Goal: Task Accomplishment & Management: Manage account settings

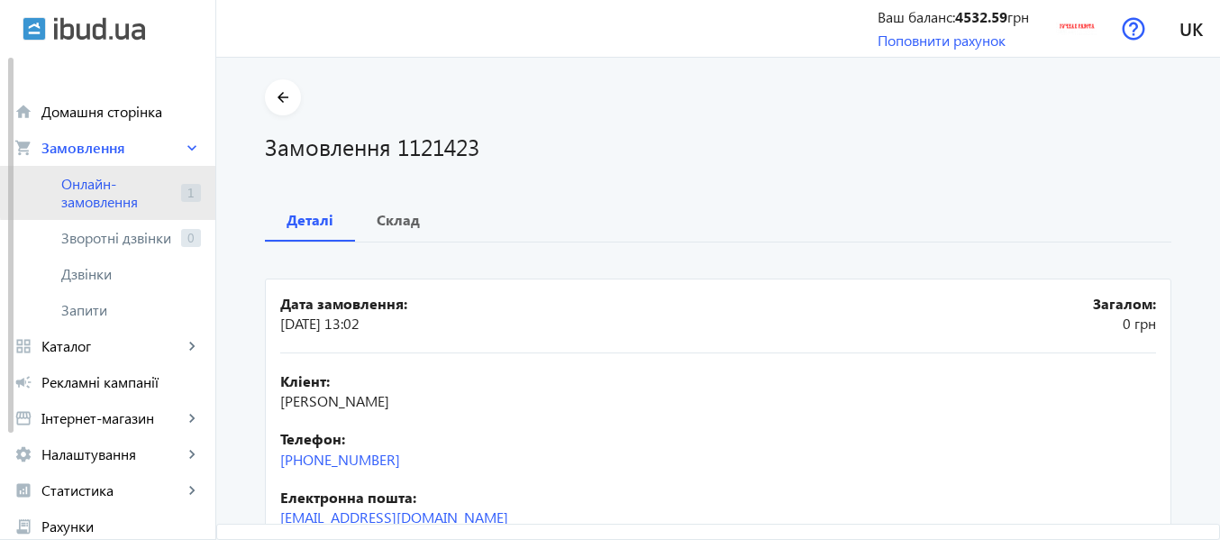
click at [123, 192] on span "Онлайн-замовлення" at bounding box center [117, 193] width 113 height 36
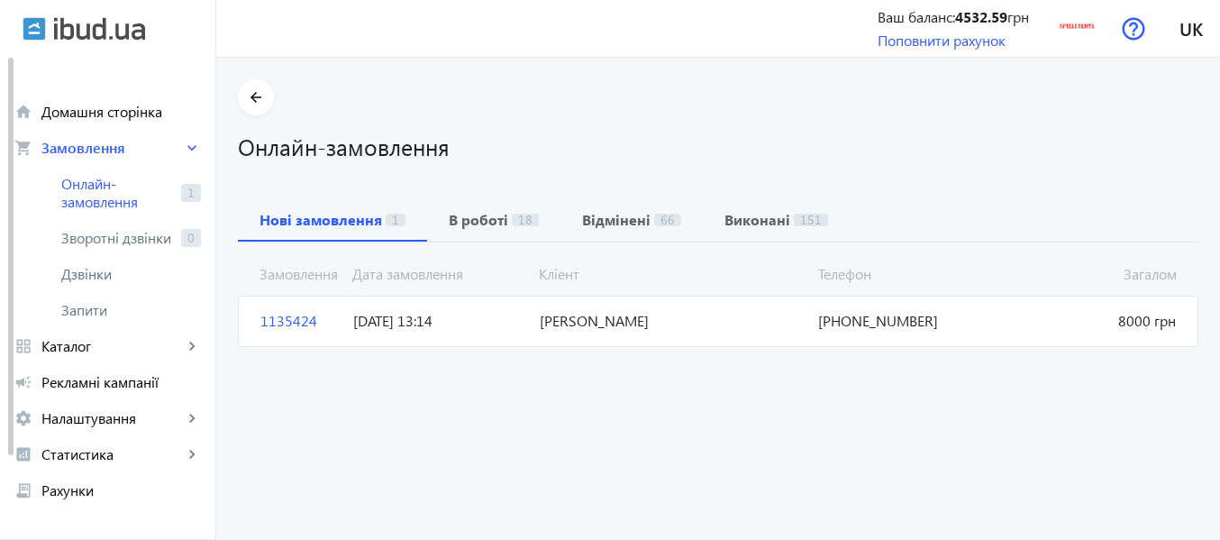
click at [374, 325] on span "[DATE] 13:14" at bounding box center [439, 321] width 186 height 20
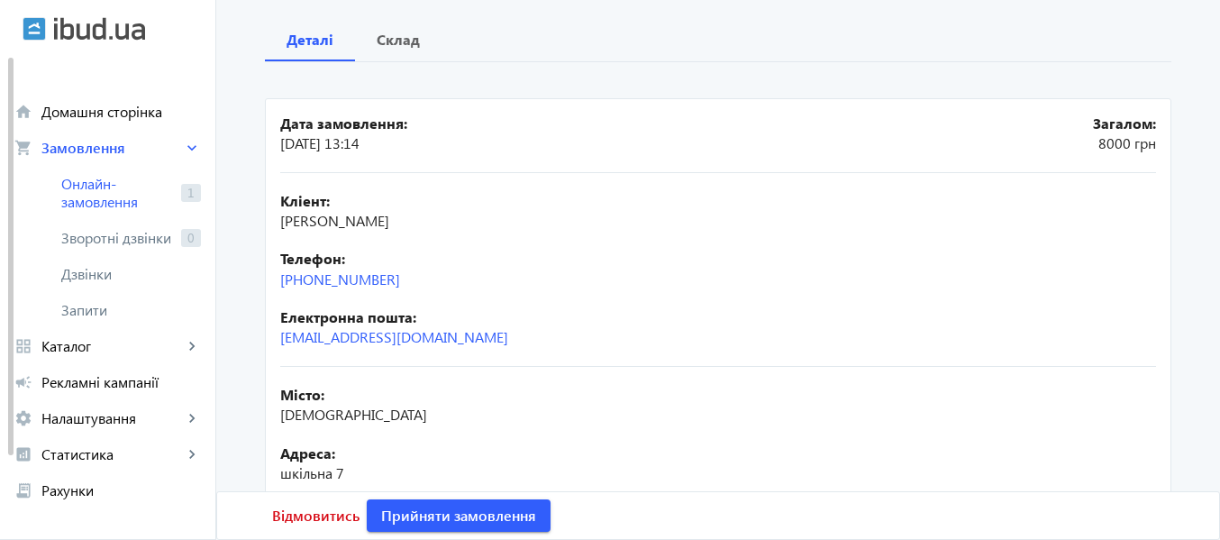
scroll to position [172, 0]
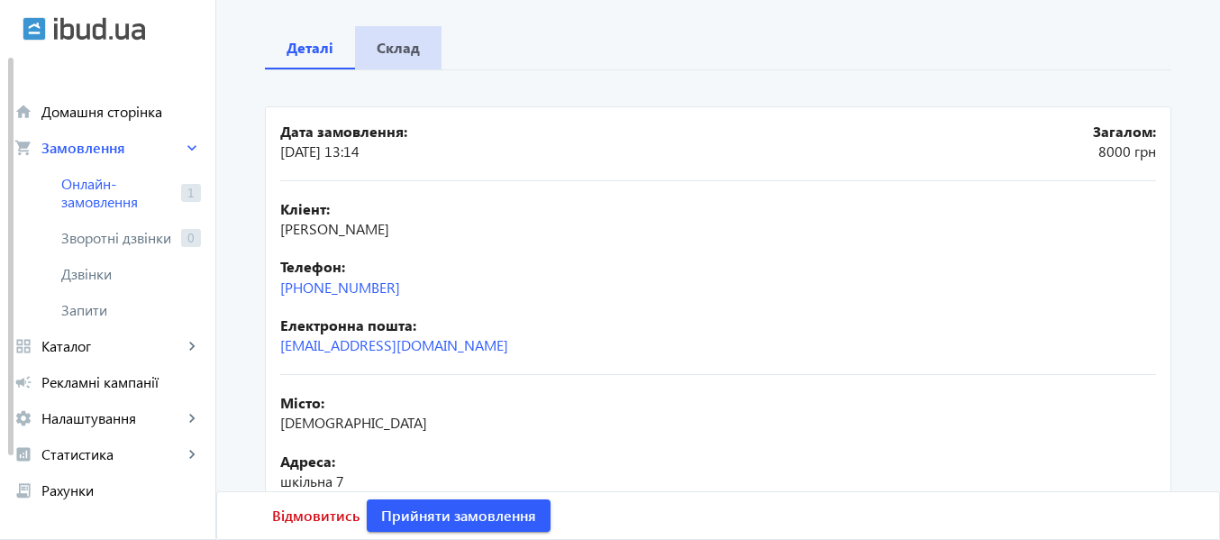
click at [394, 53] on b "Склад" at bounding box center [398, 48] width 43 height 14
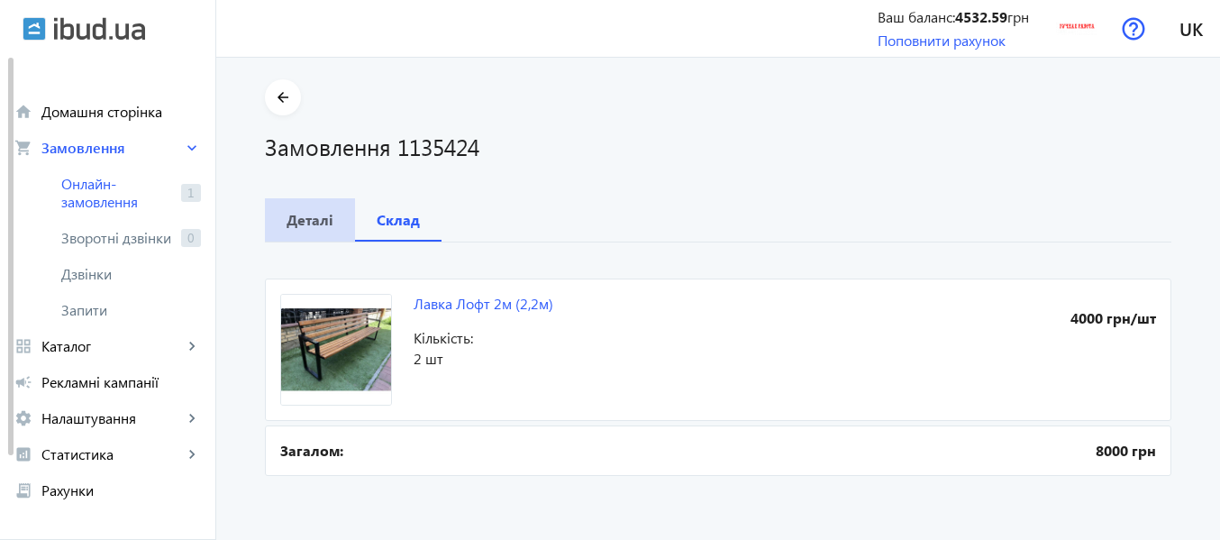
click at [305, 218] on b "Деталі" at bounding box center [310, 220] width 47 height 14
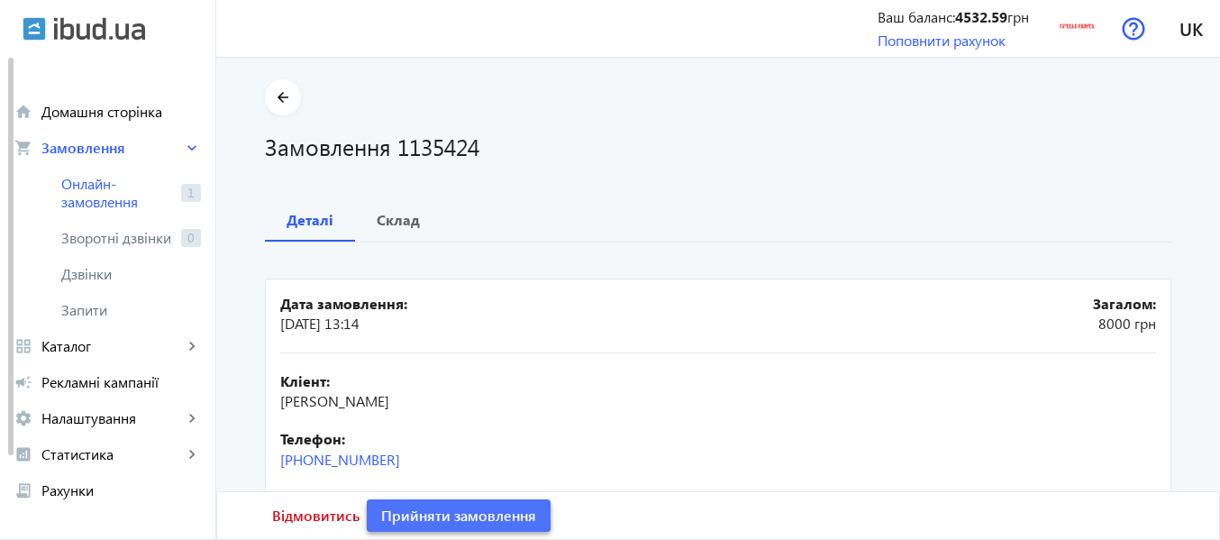
click at [416, 512] on span "Прийняти замовлення" at bounding box center [458, 516] width 155 height 20
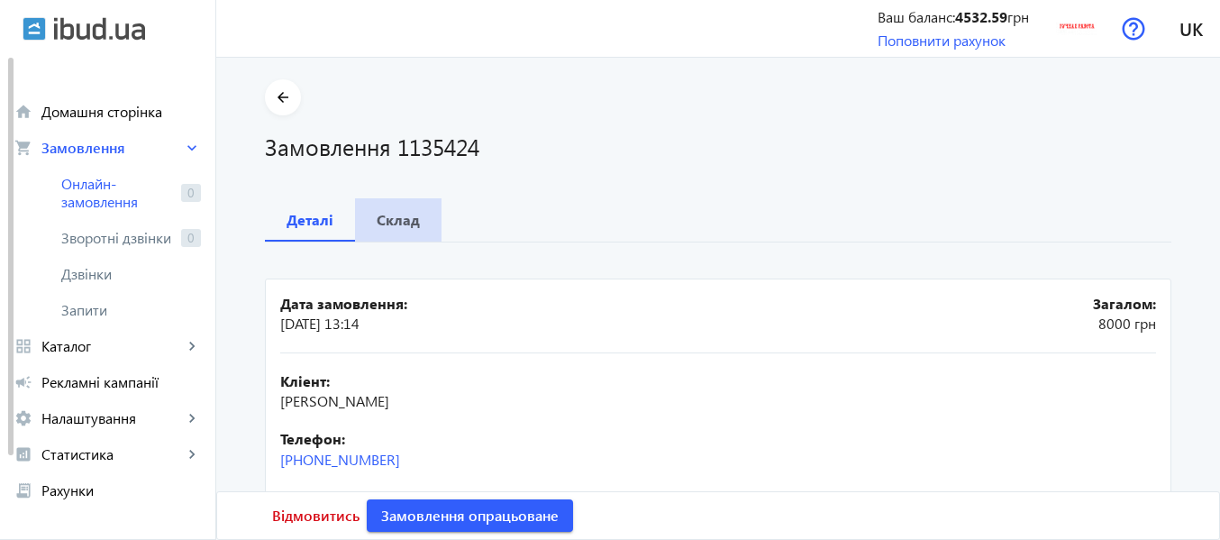
click at [387, 224] on b "Склад" at bounding box center [398, 220] width 43 height 14
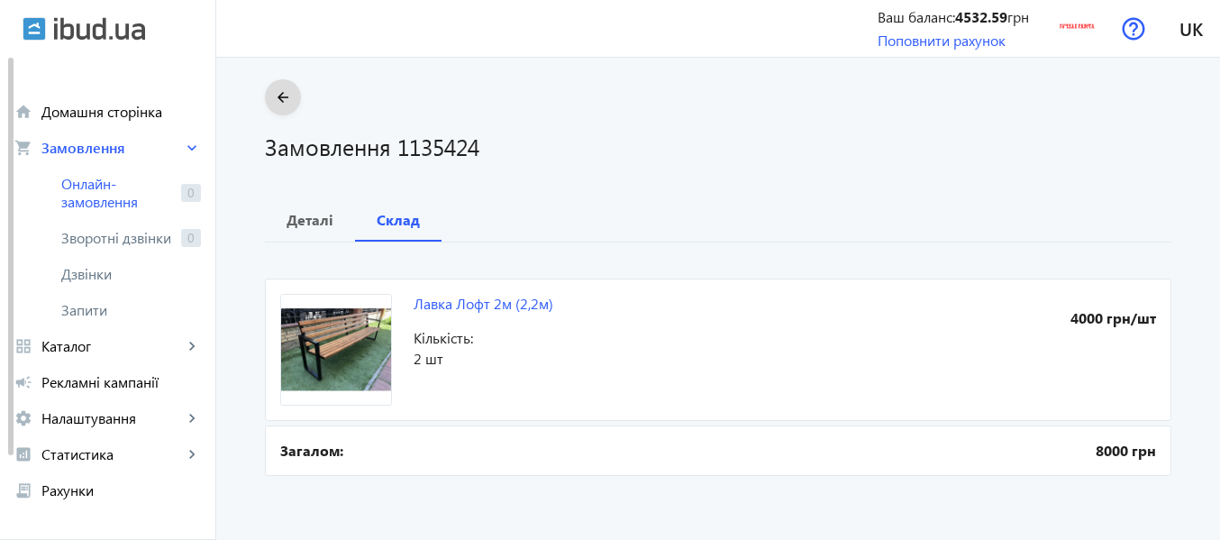
click at [279, 95] on mat-icon "arrow_back" at bounding box center [283, 98] width 23 height 23
